Goal: Information Seeking & Learning: Learn about a topic

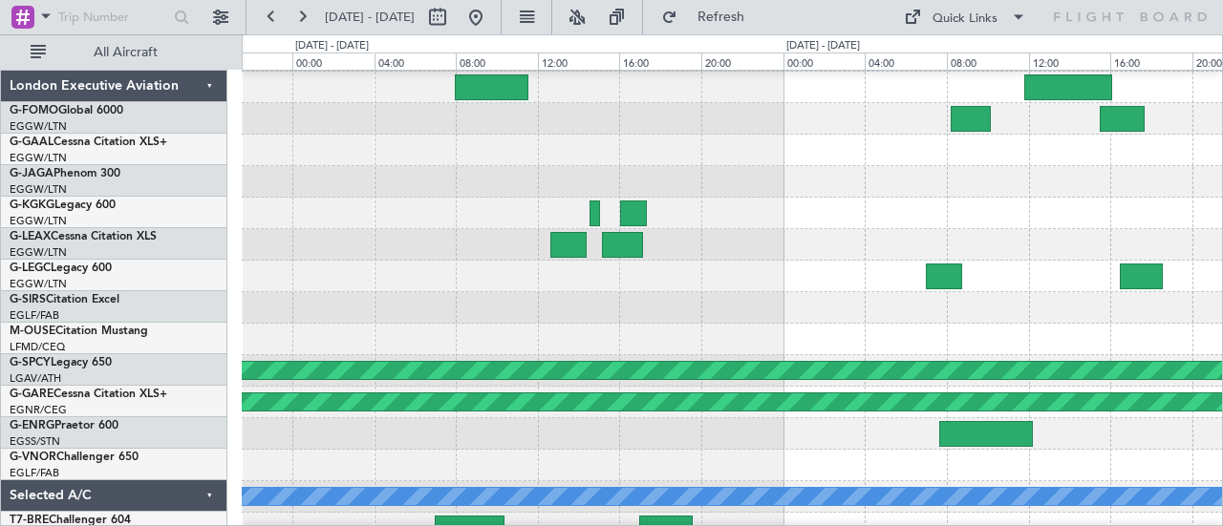
scroll to position [188, 0]
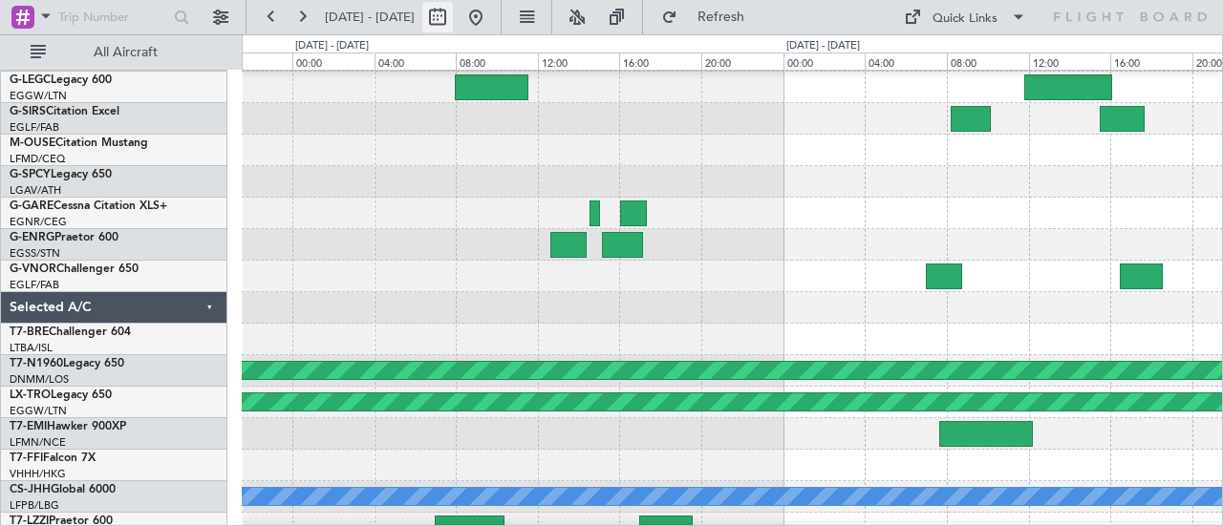
click at [453, 11] on button at bounding box center [437, 17] width 31 height 31
select select "9"
select select "2025"
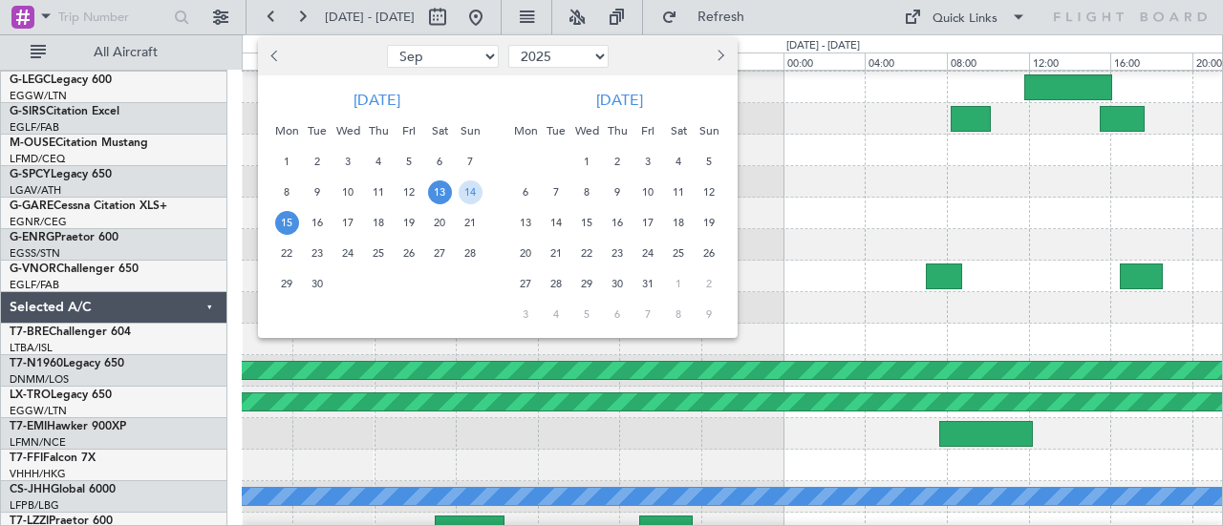
click at [319, 221] on span "16" at bounding box center [318, 223] width 24 height 24
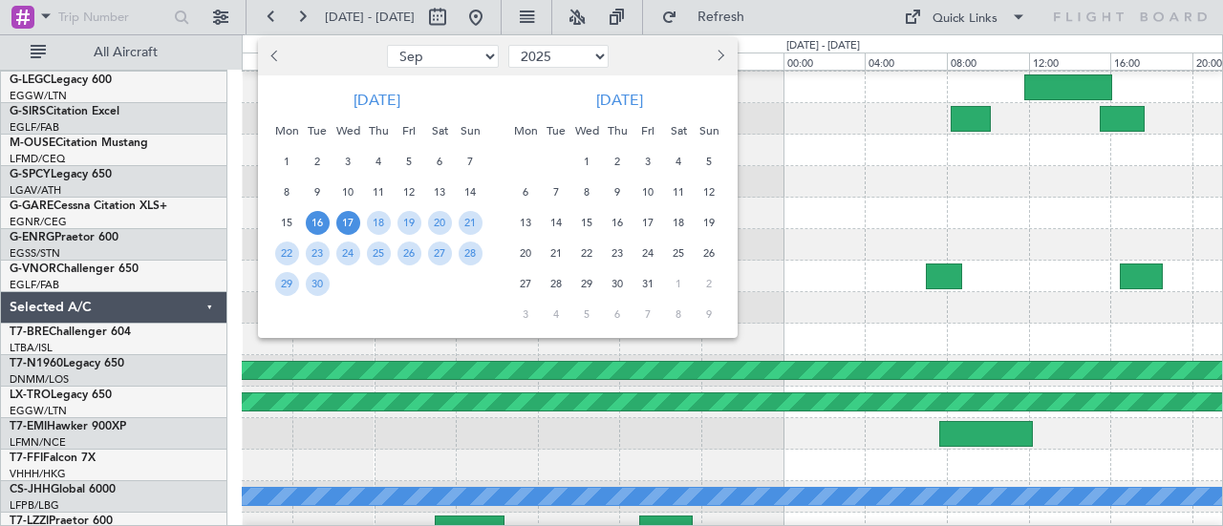
click at [348, 217] on span "17" at bounding box center [348, 223] width 24 height 24
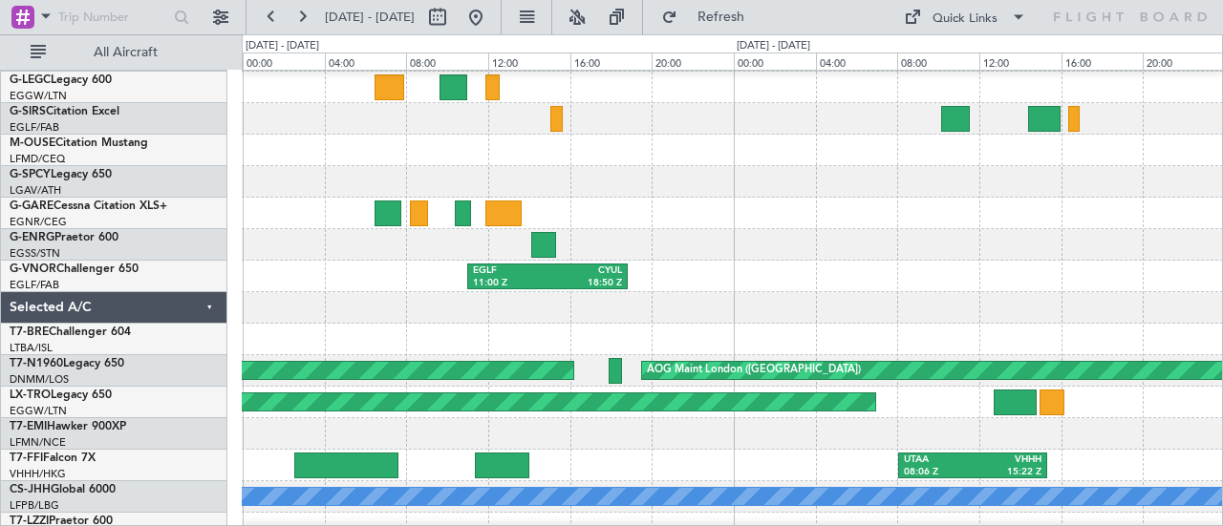
scroll to position [0, 0]
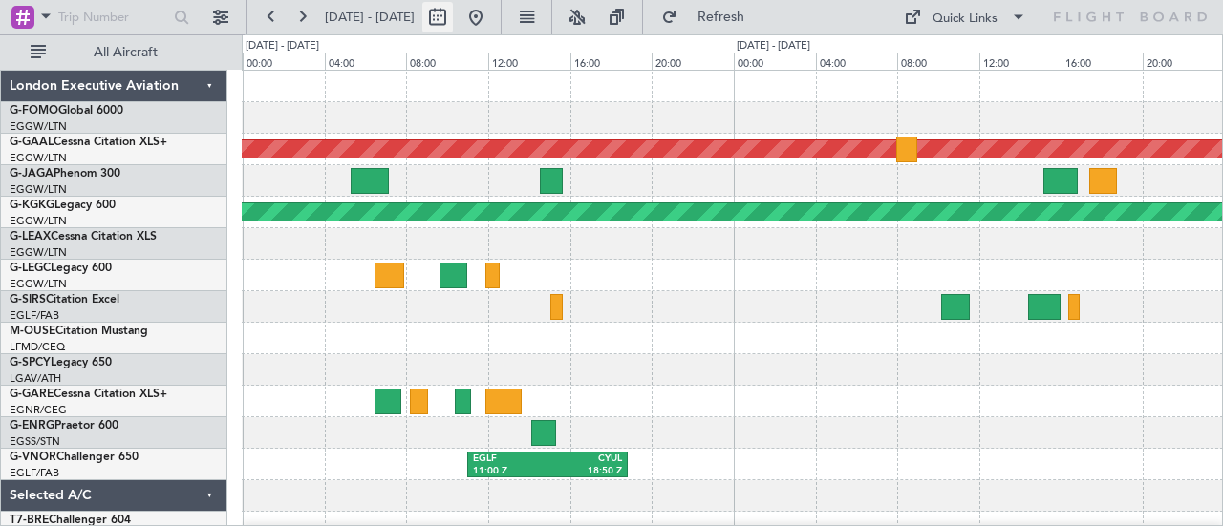
click at [453, 13] on button at bounding box center [437, 17] width 31 height 31
select select "9"
select select "2025"
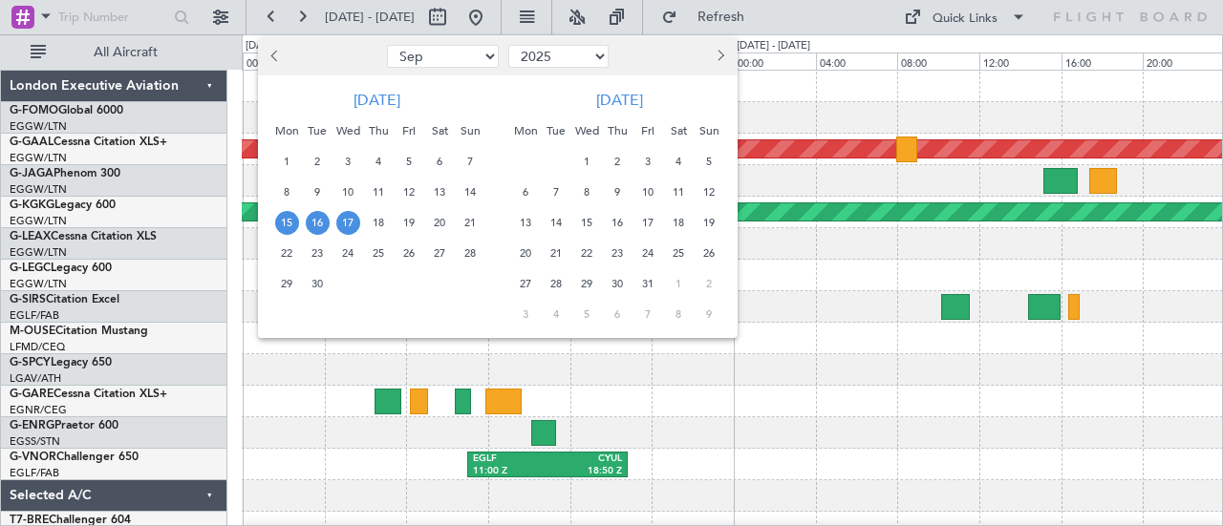
click at [288, 223] on span "15" at bounding box center [287, 223] width 24 height 24
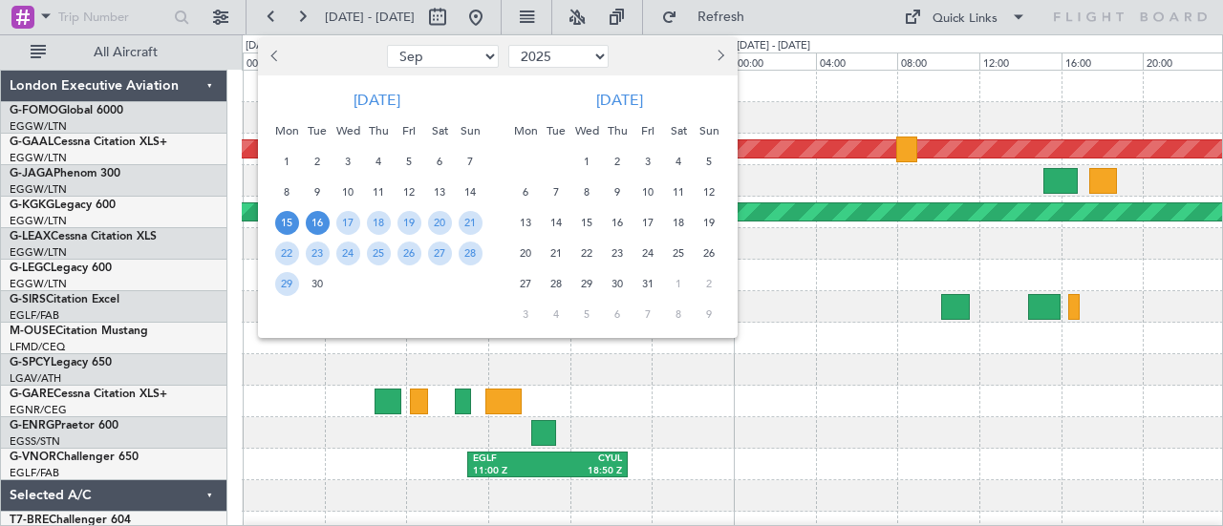
click at [329, 228] on div "16" at bounding box center [317, 222] width 31 height 31
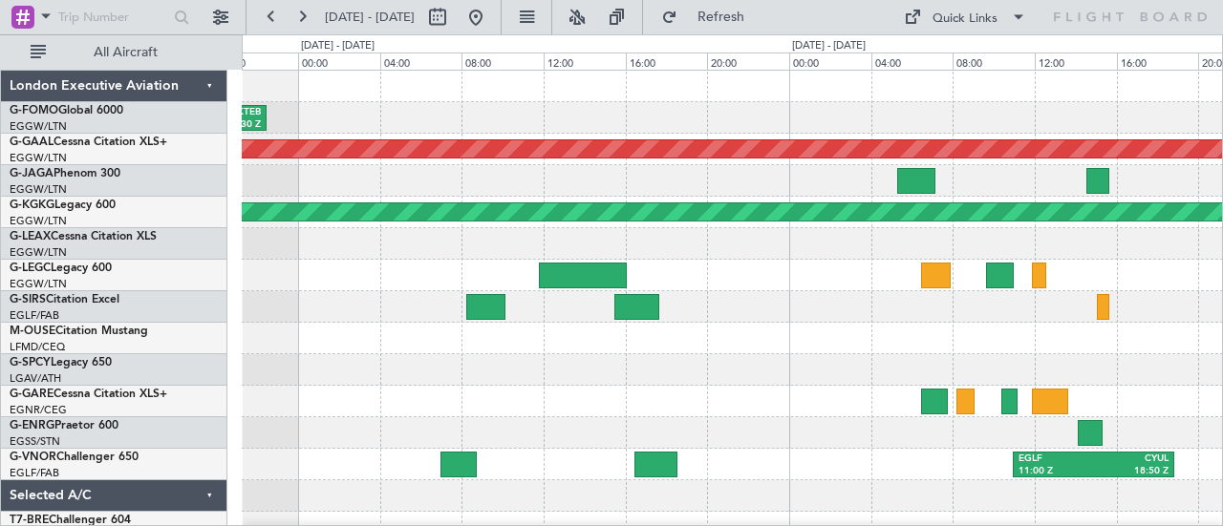
click at [972, 376] on div "OLBA 10:50 Z KTEB 22:30 Z Planned [GEOGRAPHIC_DATA] AOG Maint [GEOGRAPHIC_DATA]…" at bounding box center [732, 402] width 981 height 662
click at [453, 20] on button at bounding box center [437, 17] width 31 height 31
select select "9"
select select "2025"
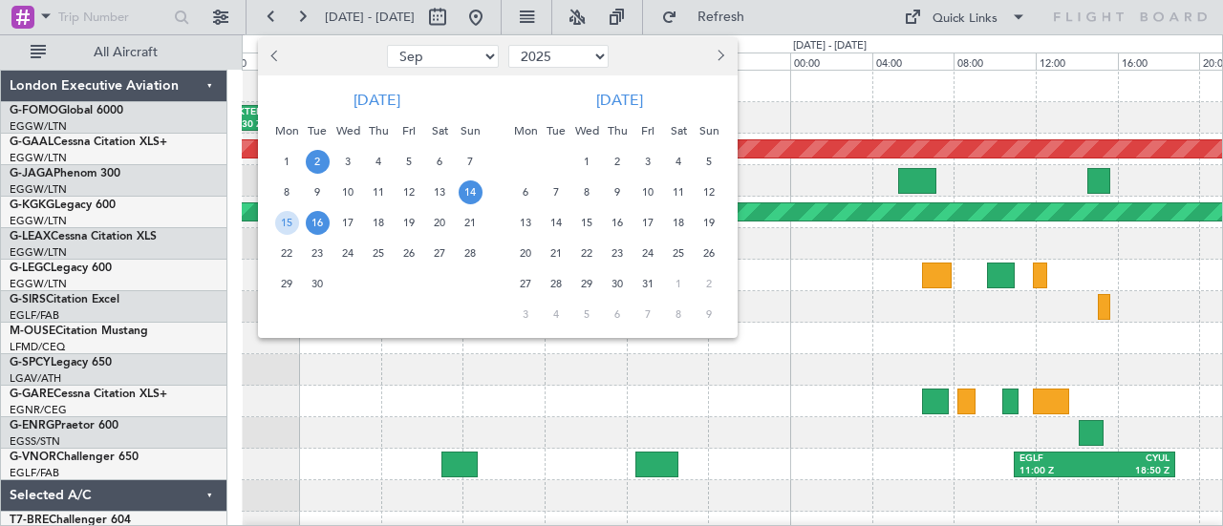
click at [311, 160] on span "2" at bounding box center [318, 162] width 24 height 24
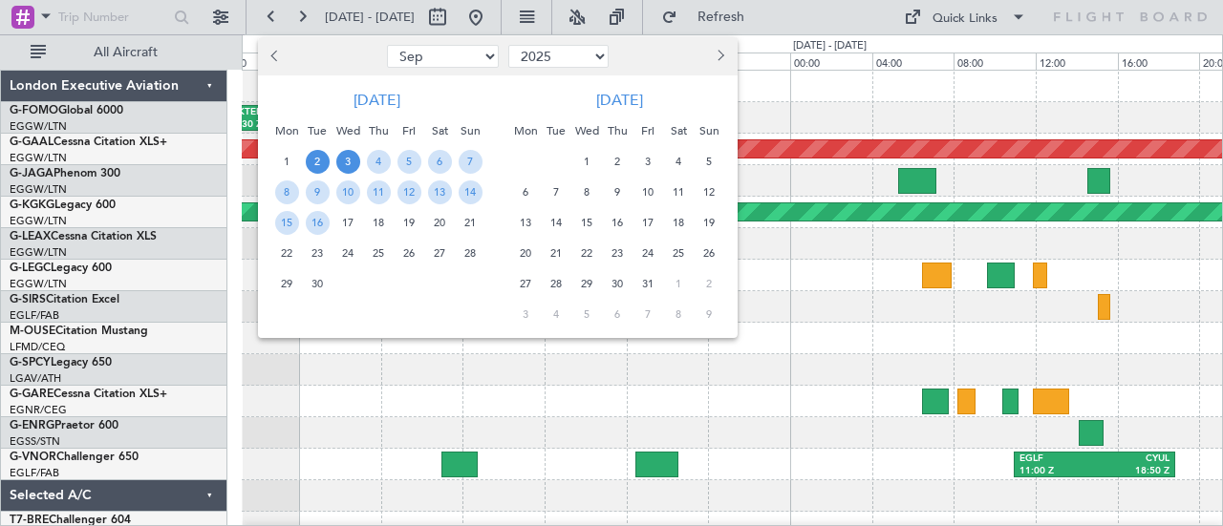
click at [342, 156] on span "3" at bounding box center [348, 162] width 24 height 24
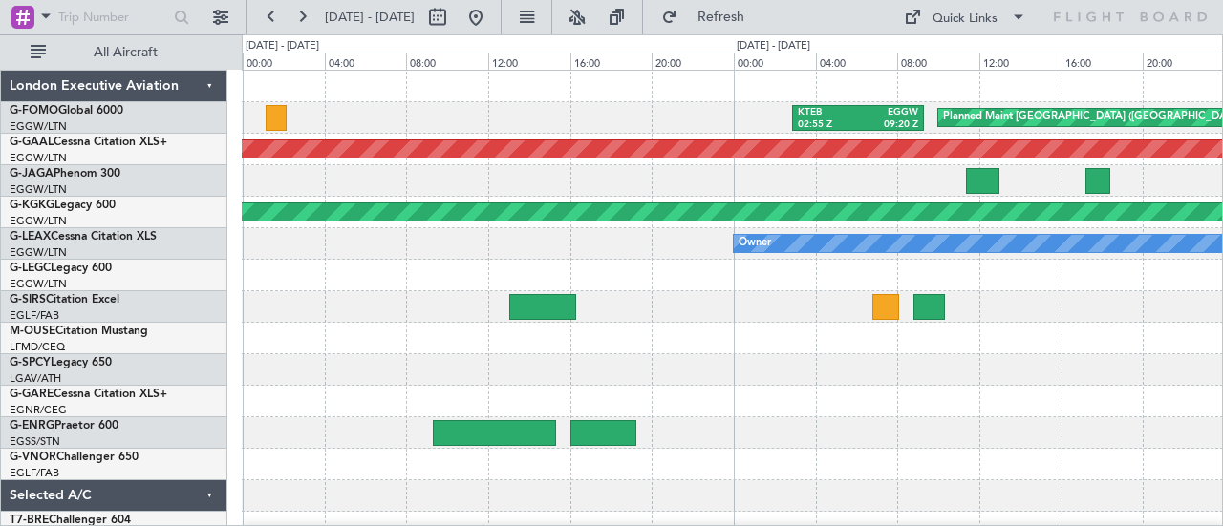
click at [827, 397] on div "Unplanned Maint Chester" at bounding box center [732, 402] width 981 height 32
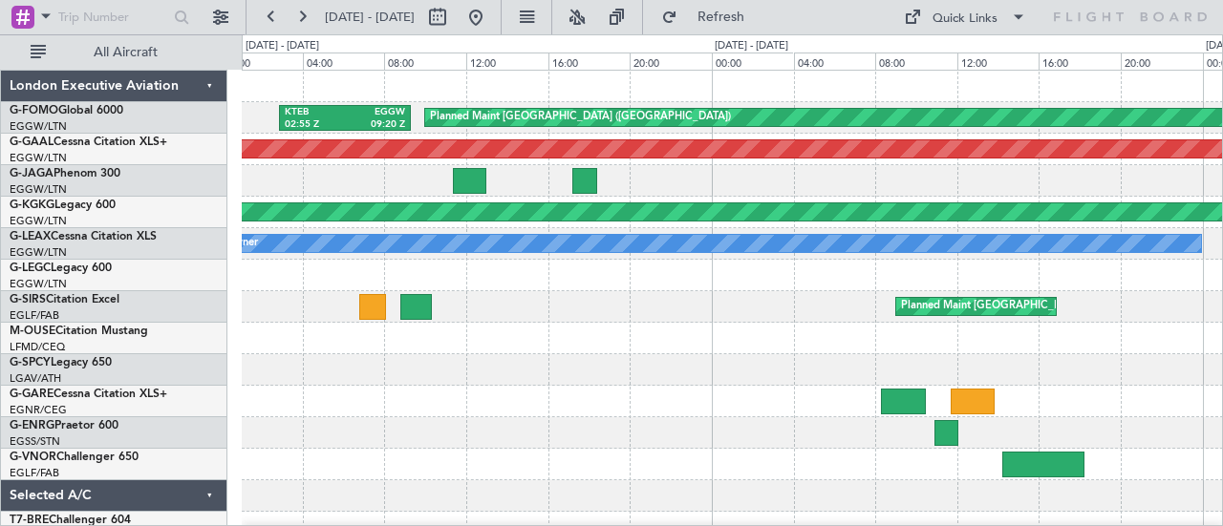
click at [411, 389] on div "Planned Maint [GEOGRAPHIC_DATA] ([GEOGRAPHIC_DATA]) KTEB 02:55 Z EGGW 09:20 Z P…" at bounding box center [732, 402] width 981 height 662
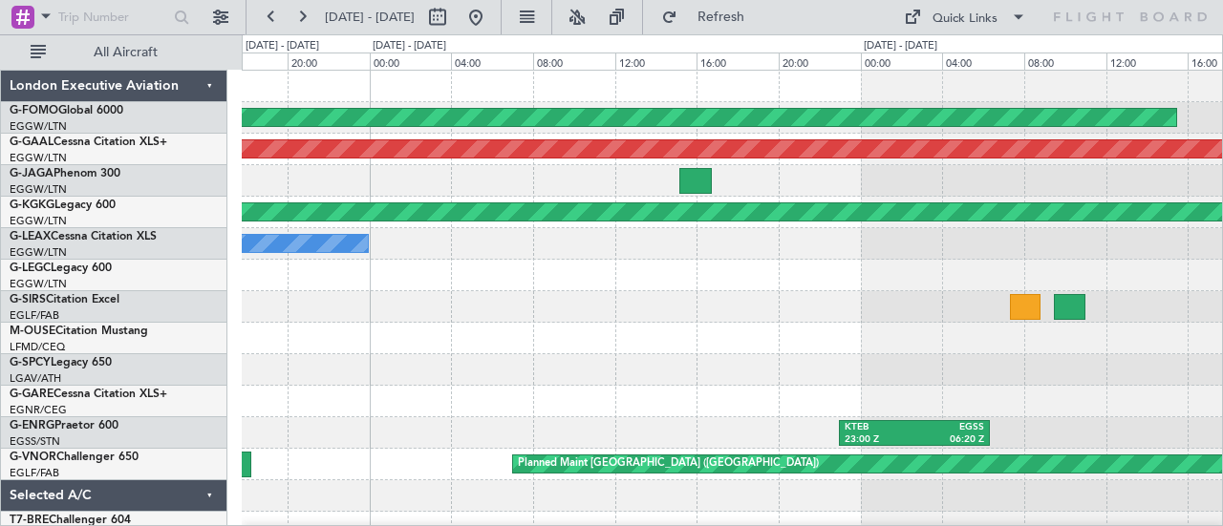
click at [974, 299] on div "Planned Maint [GEOGRAPHIC_DATA] ([GEOGRAPHIC_DATA])" at bounding box center [732, 307] width 981 height 32
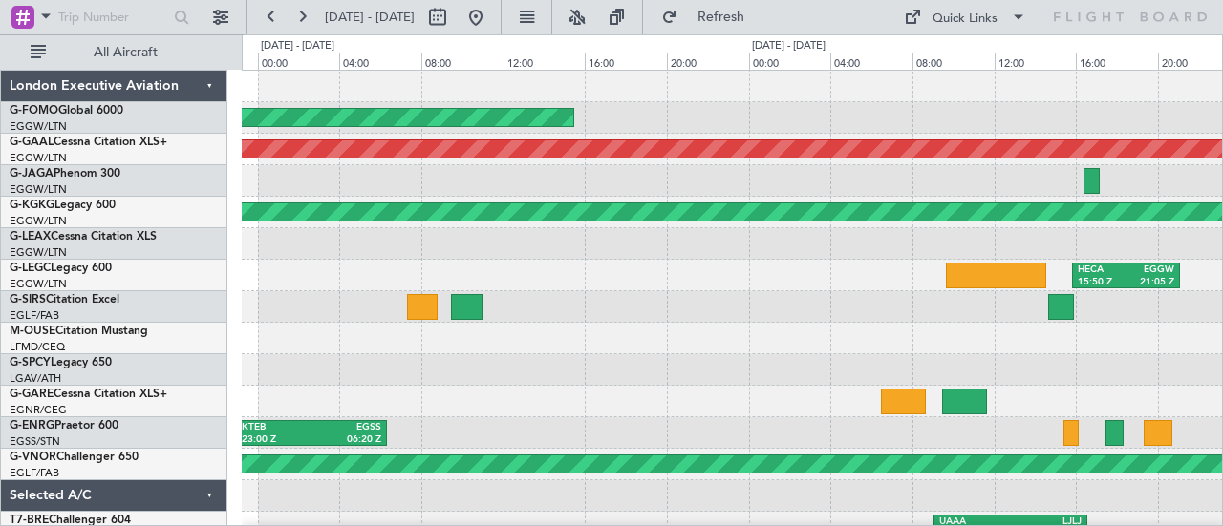
click at [519, 328] on div "Planned Maint [GEOGRAPHIC_DATA] ([GEOGRAPHIC_DATA]) EGGW 06:00 Z KTEB 13:55 Z P…" at bounding box center [732, 402] width 981 height 662
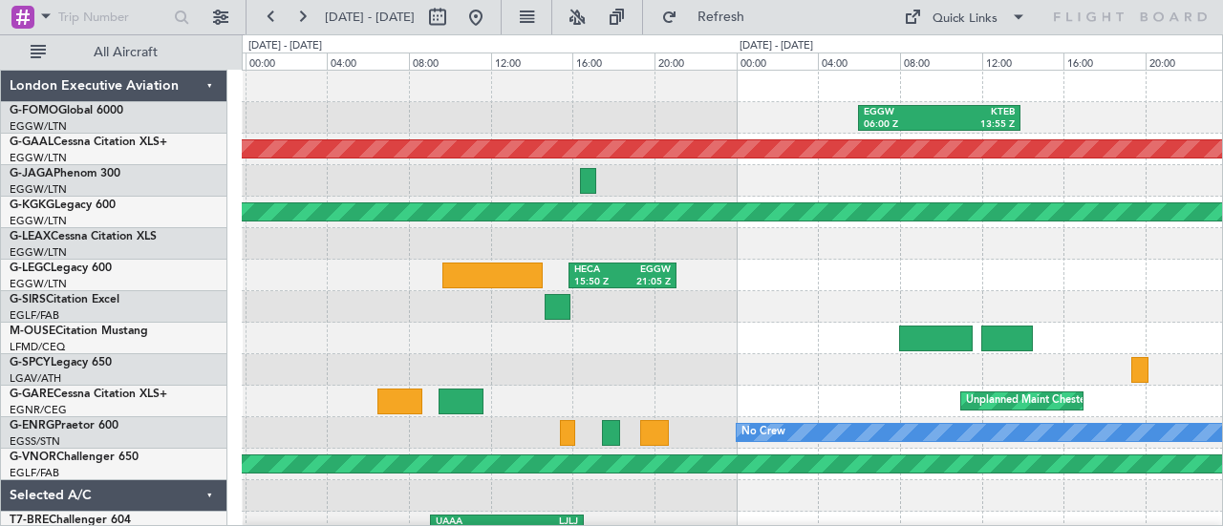
click at [323, 373] on div "EGGW 06:00 Z KTEB 13:55 Z Planned Maint [GEOGRAPHIC_DATA] ([GEOGRAPHIC_DATA]) P…" at bounding box center [732, 402] width 981 height 662
